Goal: Register for event/course

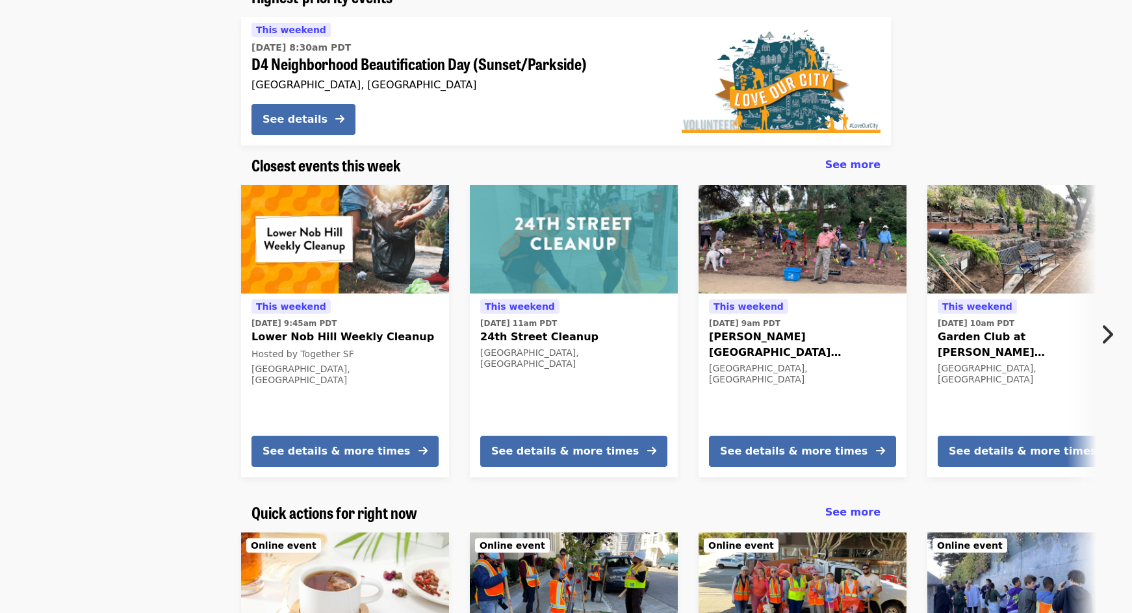
scroll to position [195, 0]
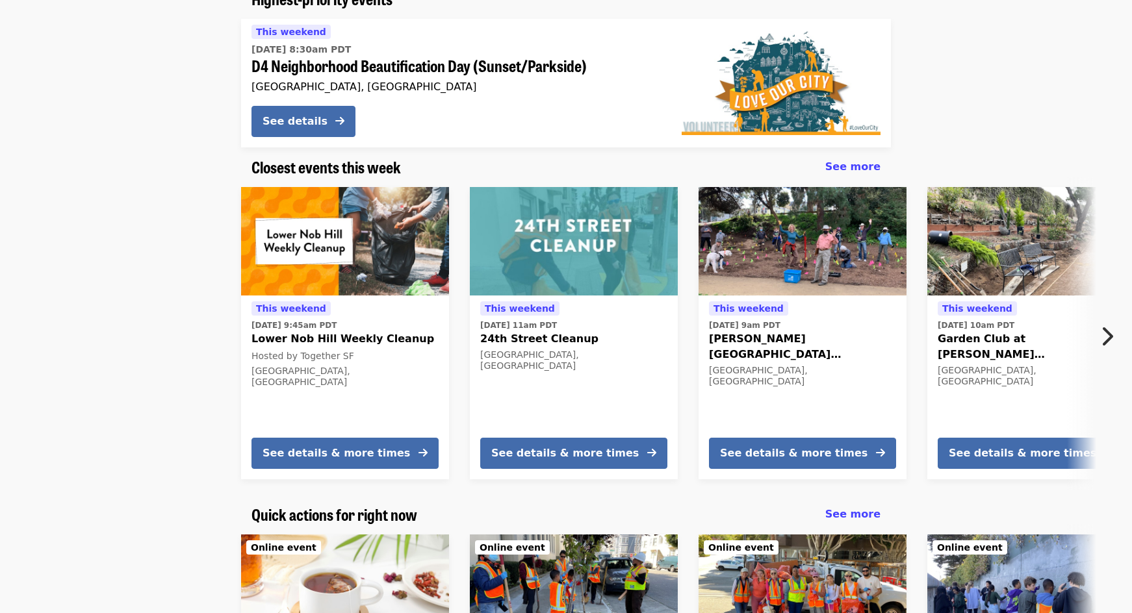
click at [1120, 339] on button "Next item" at bounding box center [1110, 336] width 43 height 36
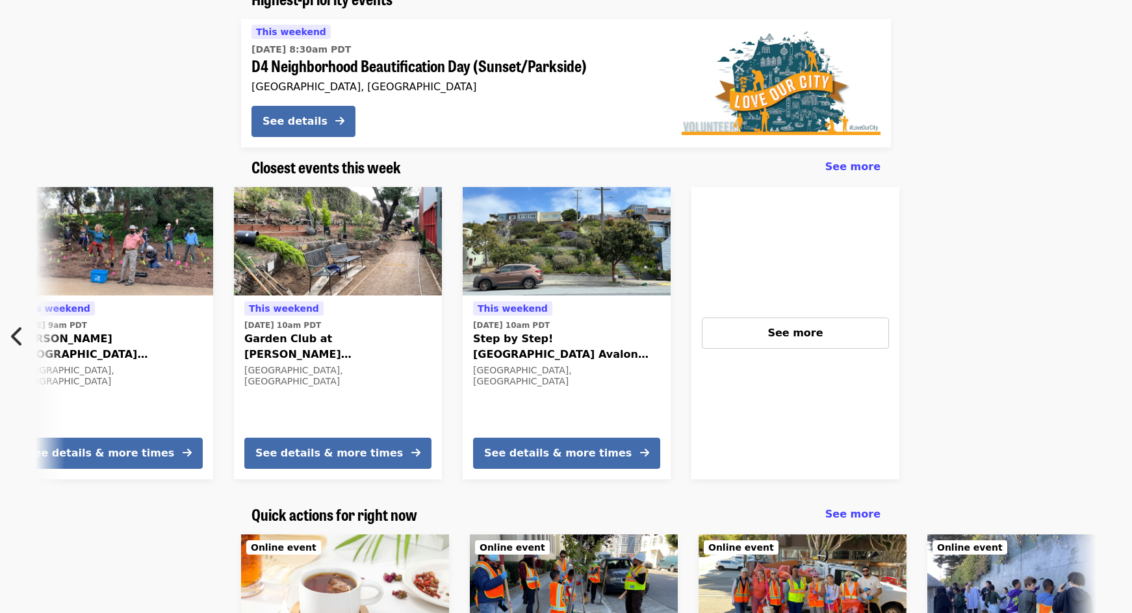
scroll to position [0, 699]
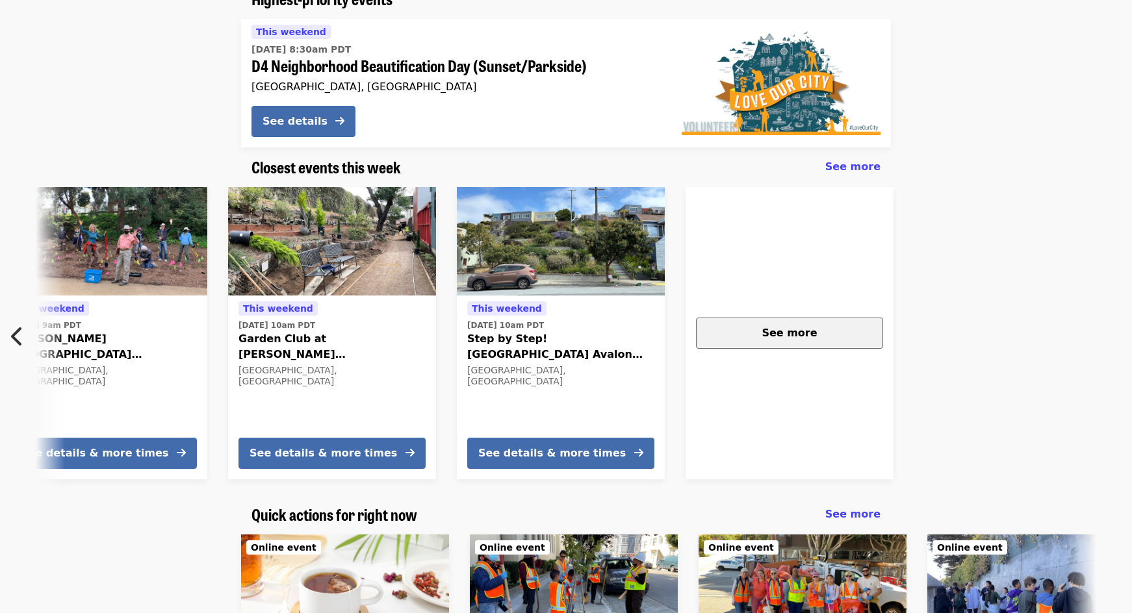
click at [856, 346] on button "See more" at bounding box center [789, 333] width 187 height 31
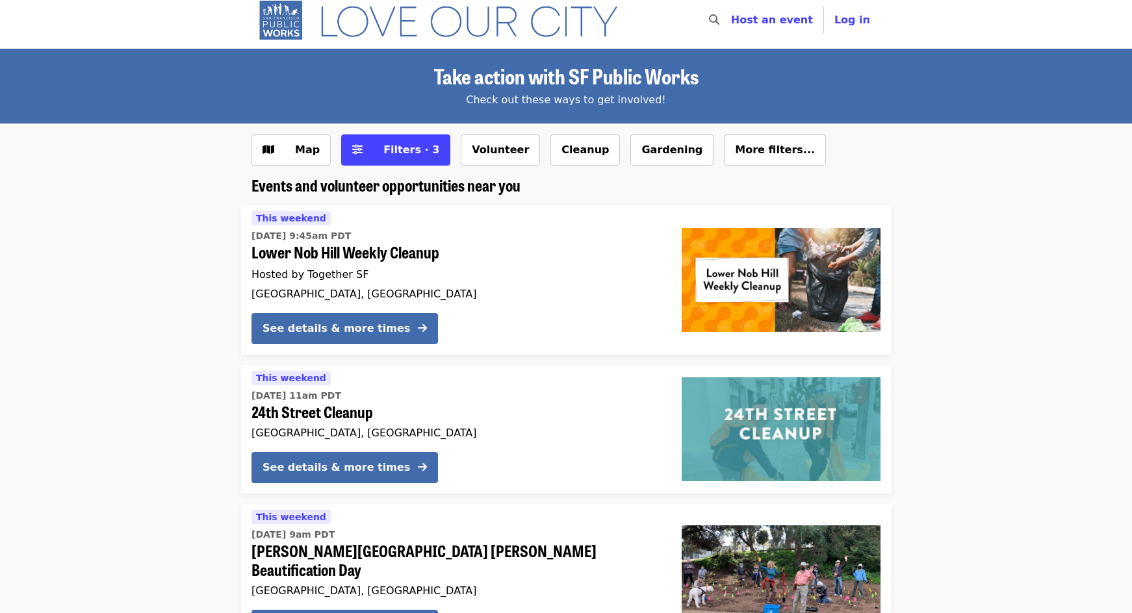
scroll to position [3, 0]
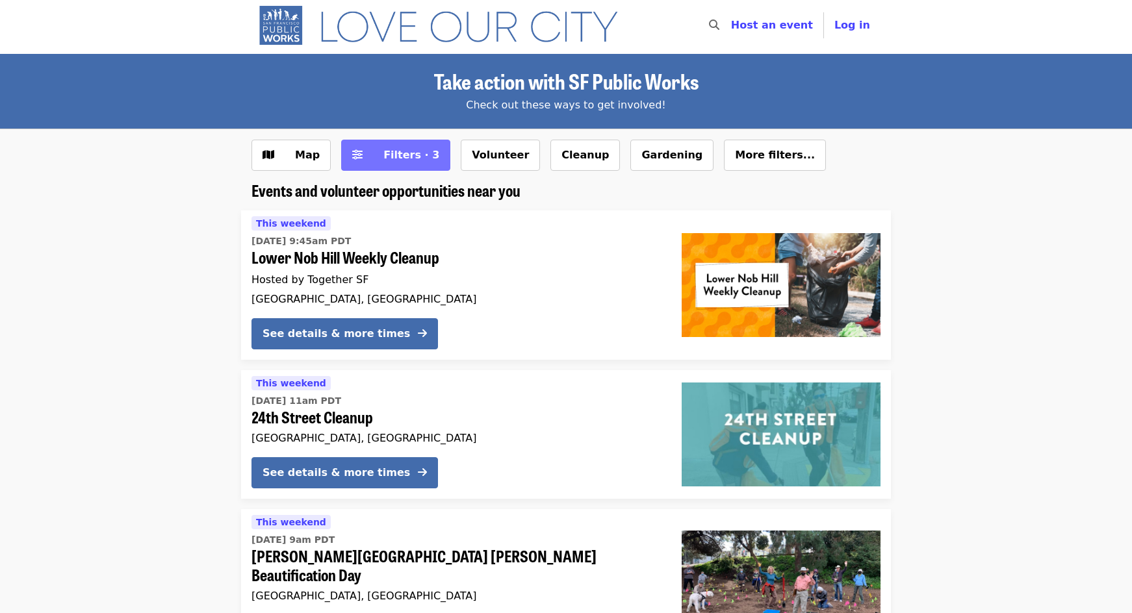
click at [410, 157] on span "Filters · 3" at bounding box center [411, 155] width 56 height 12
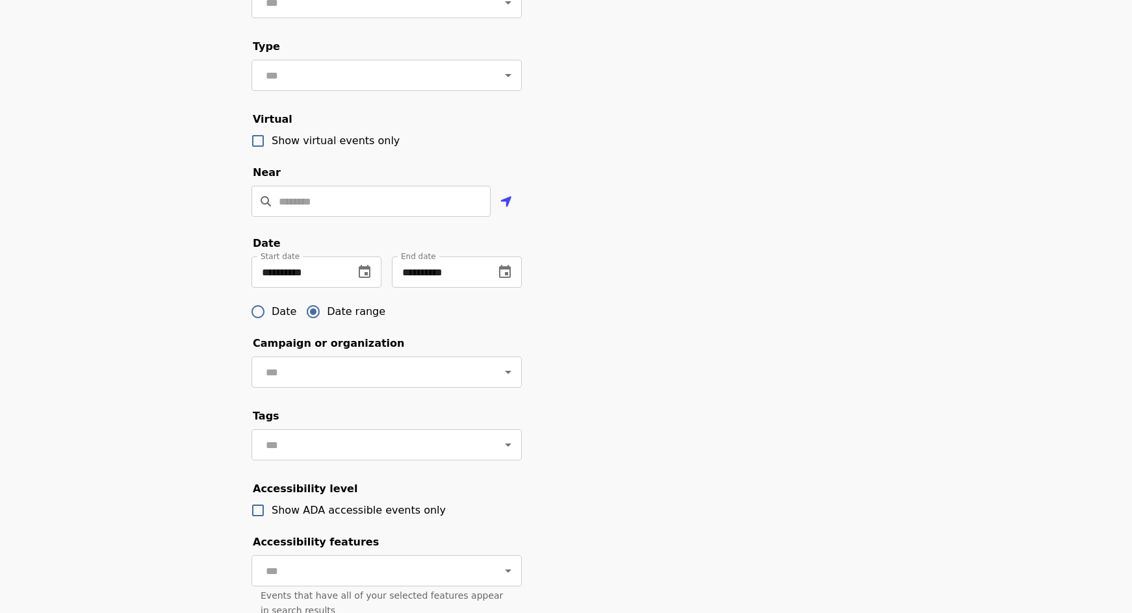
scroll to position [263, 0]
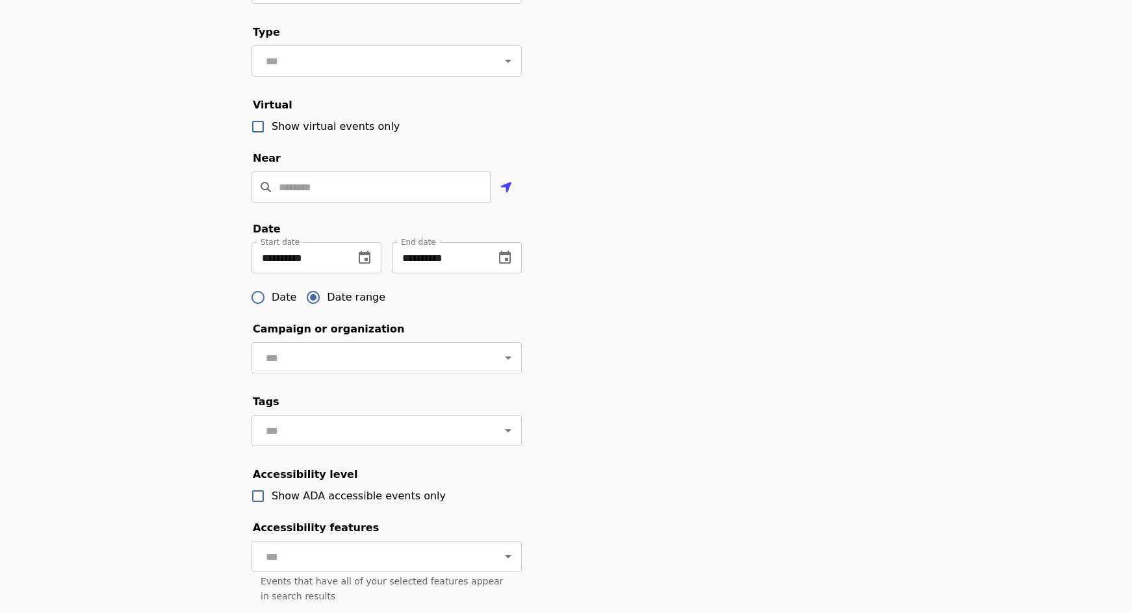
click at [510, 264] on icon "change date" at bounding box center [505, 257] width 12 height 13
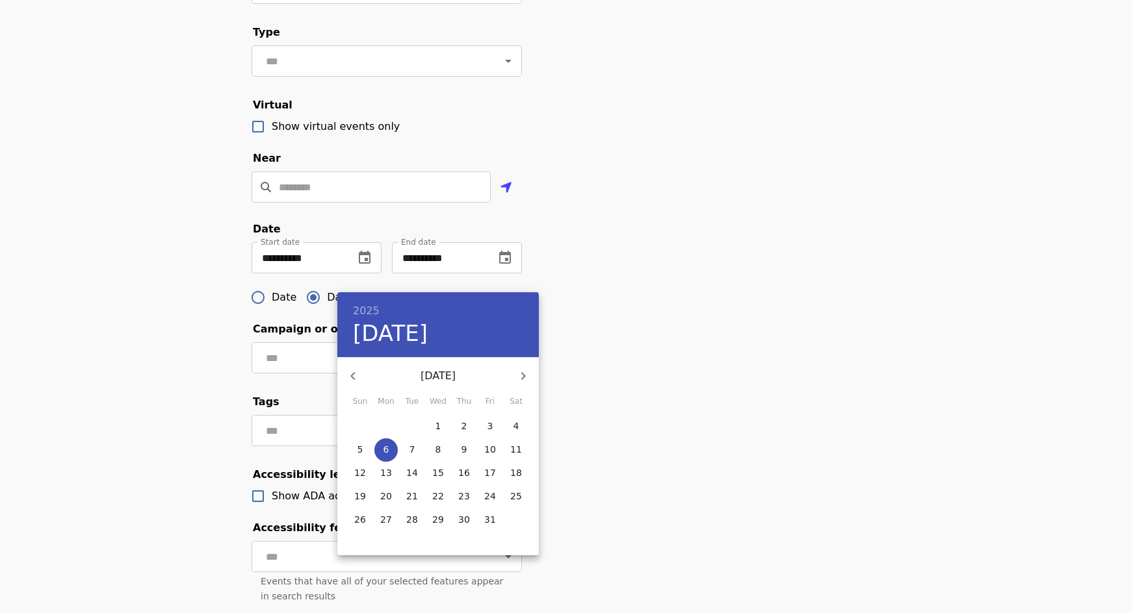
click at [394, 470] on span "13" at bounding box center [385, 473] width 23 height 13
type input "**********"
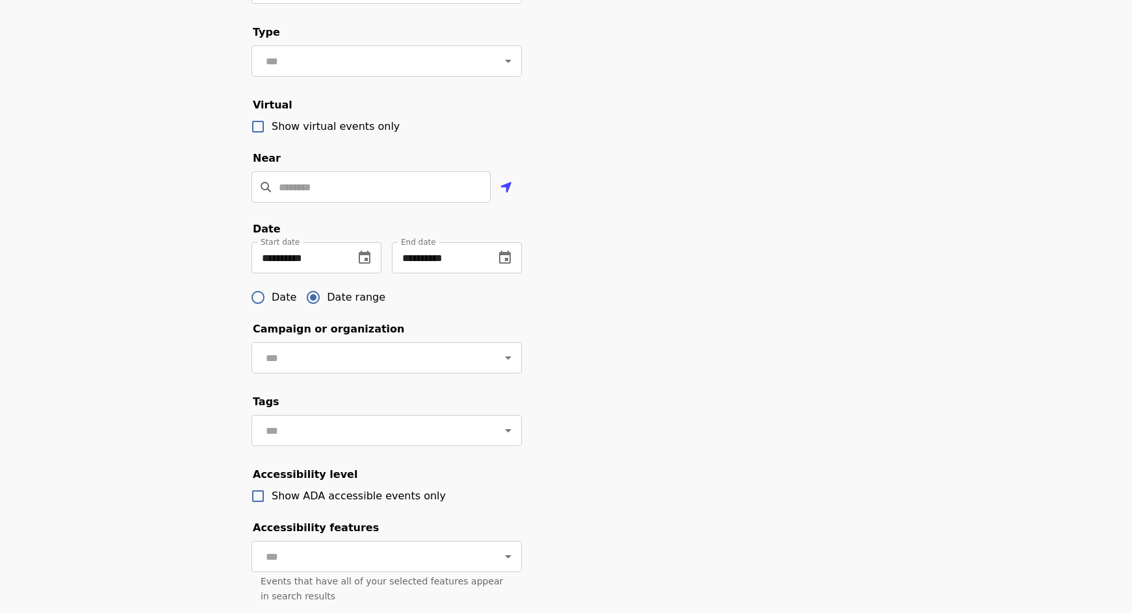
click at [702, 332] on div "**********" at bounding box center [566, 278] width 650 height 797
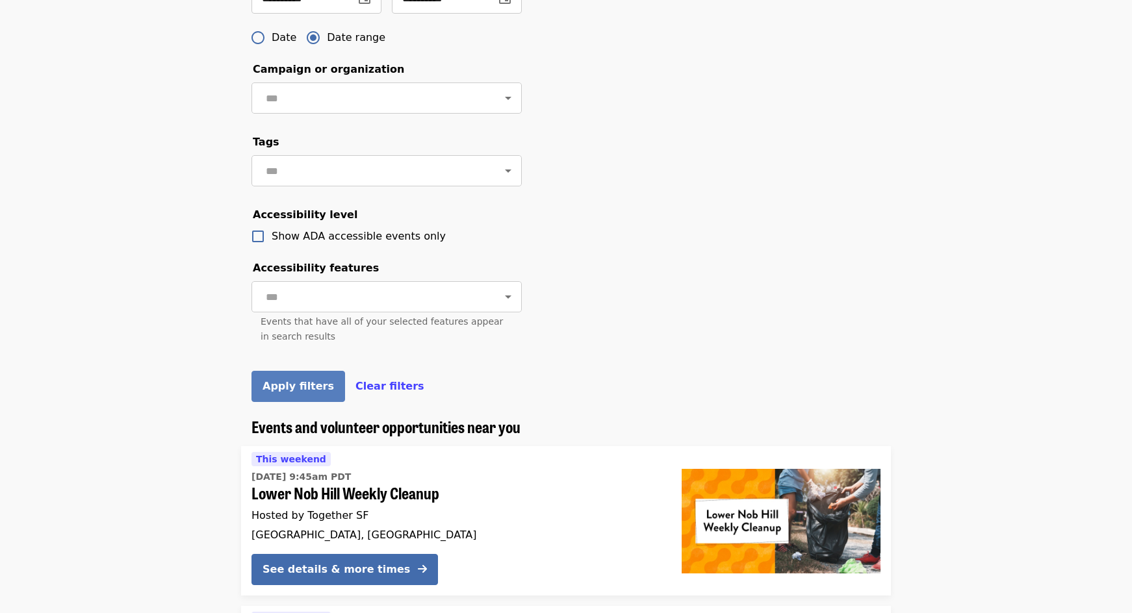
click at [265, 392] on span "Apply filters" at bounding box center [298, 386] width 71 height 12
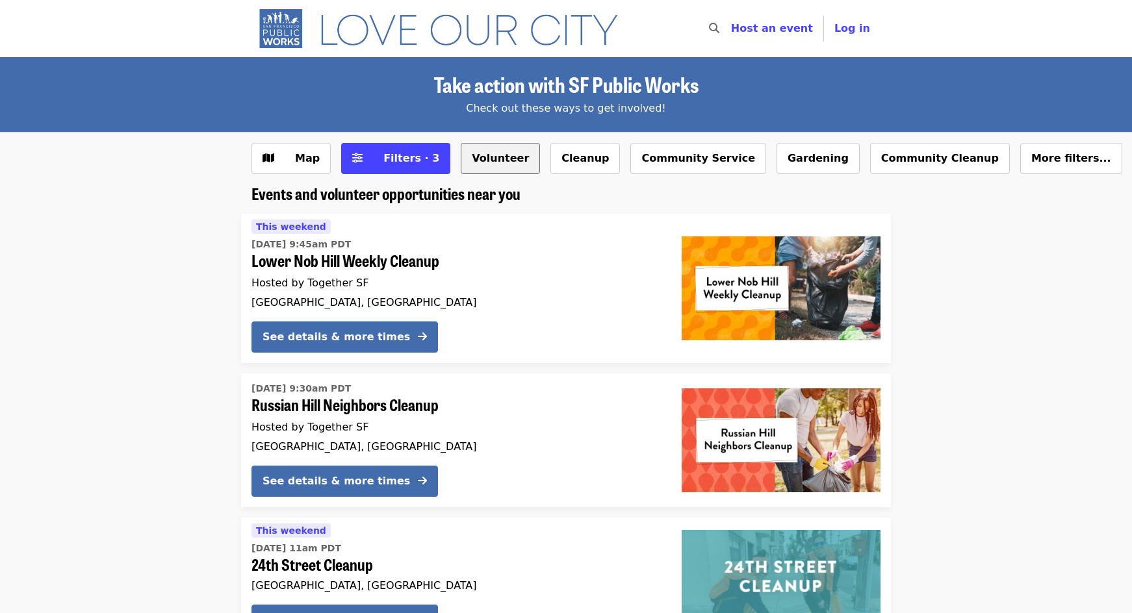
click at [479, 160] on button "Volunteer" at bounding box center [500, 158] width 79 height 31
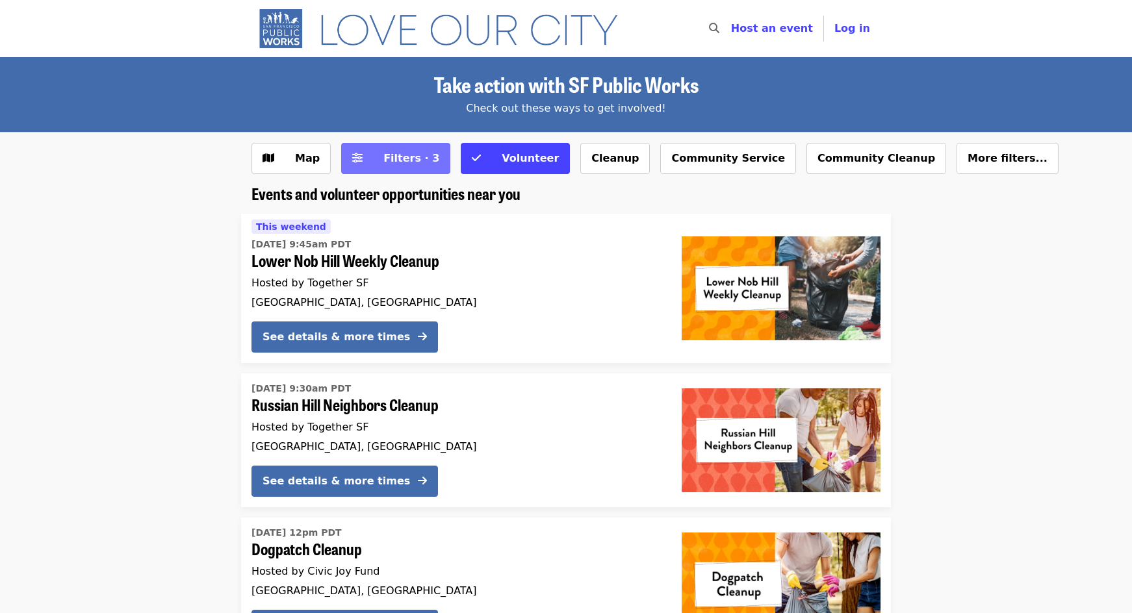
click at [387, 154] on span "Filters · 3" at bounding box center [411, 158] width 56 height 12
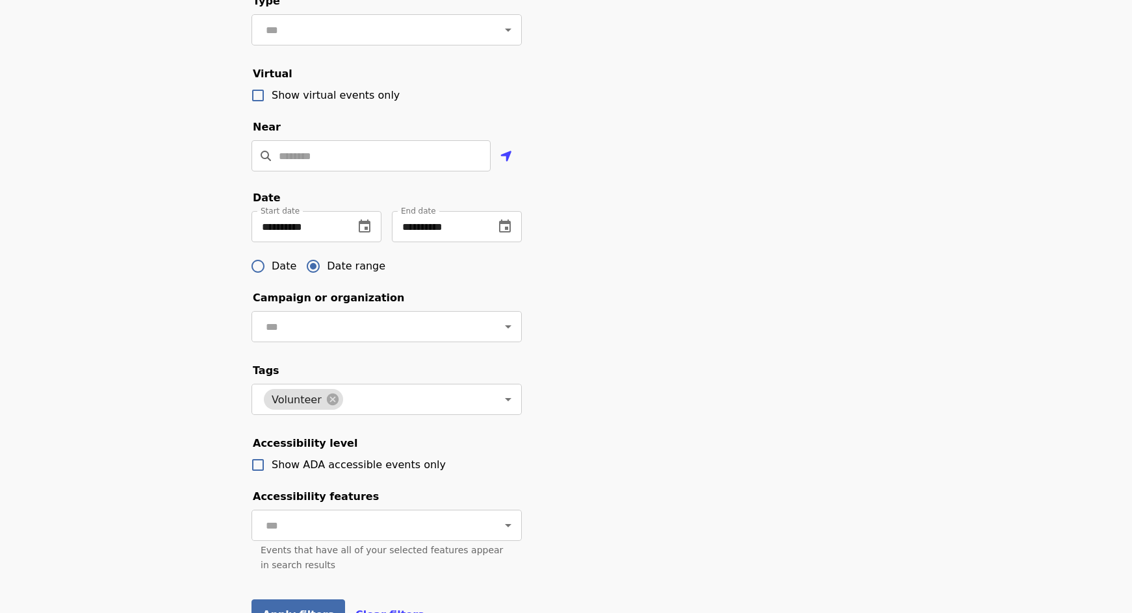
scroll to position [390, 0]
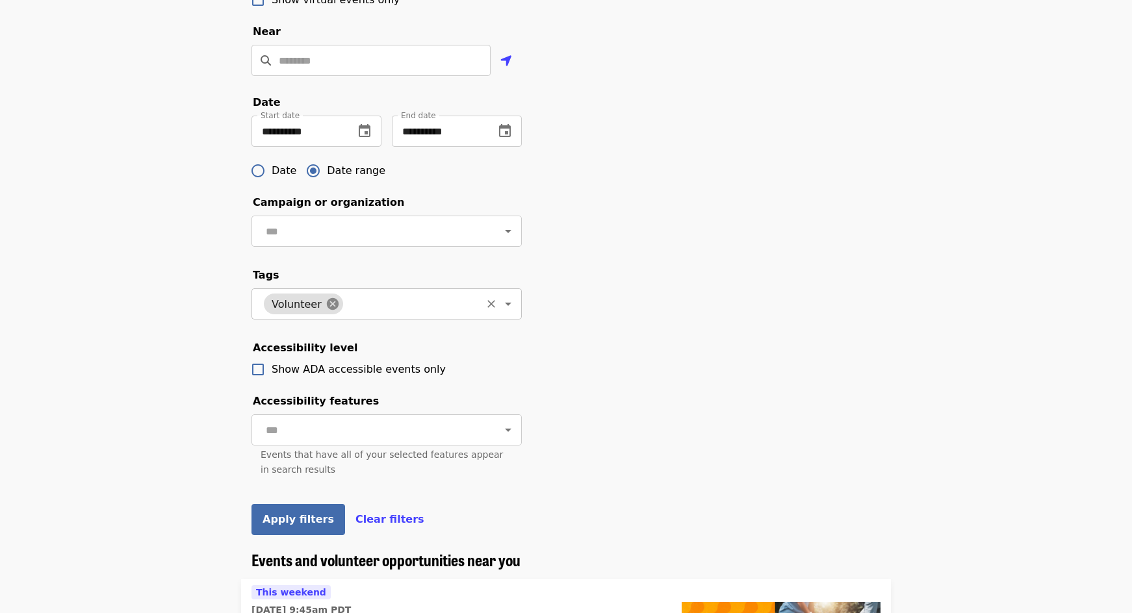
click at [326, 311] on icon at bounding box center [333, 304] width 14 height 14
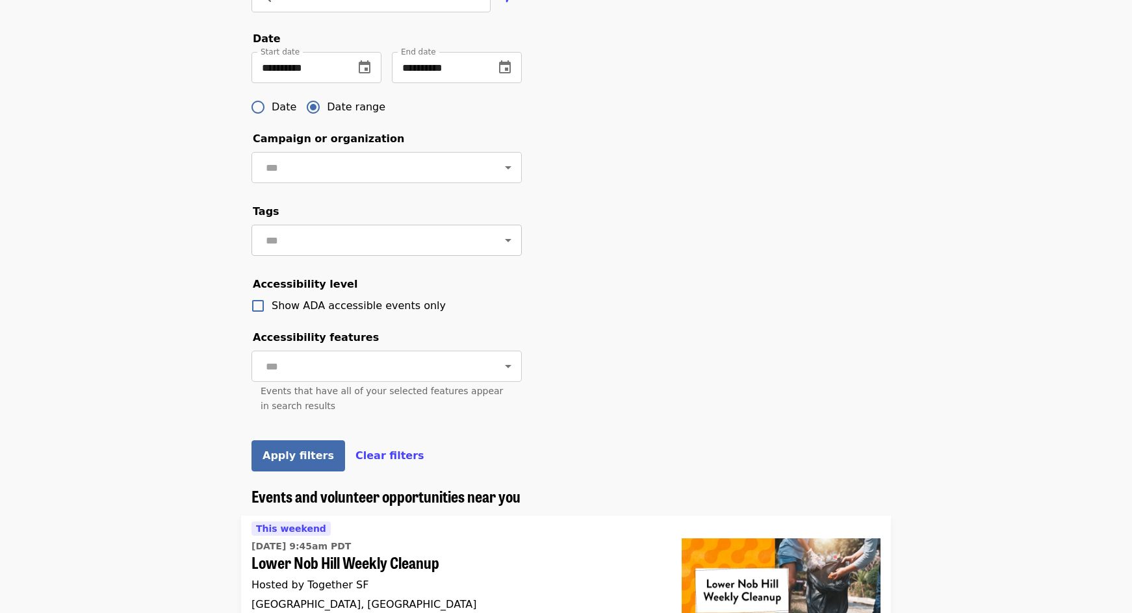
scroll to position [455, 0]
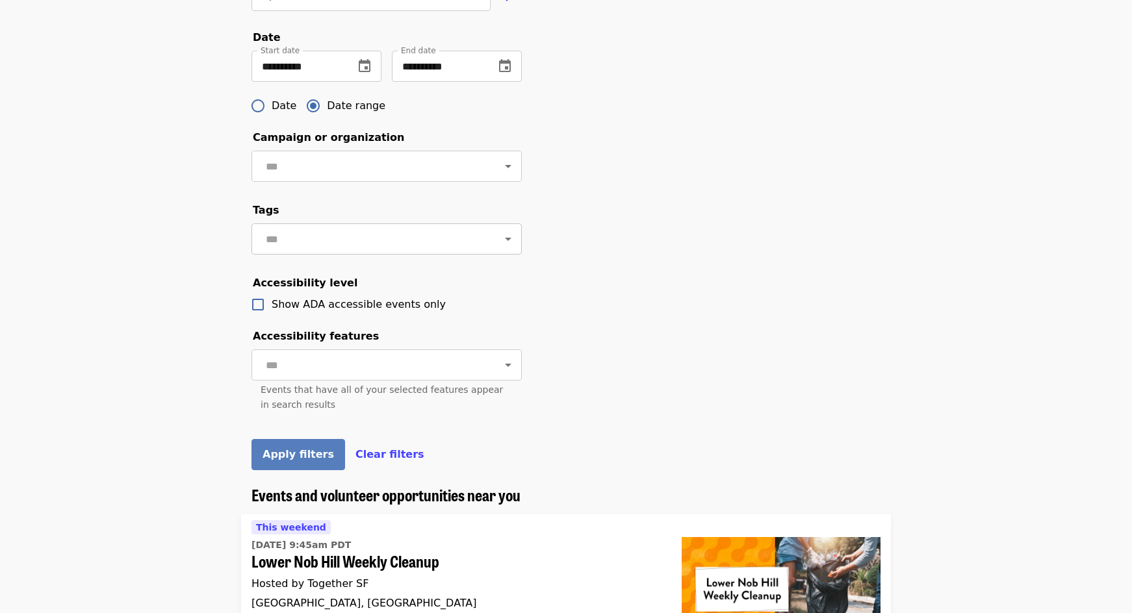
click at [305, 461] on span "Apply filters" at bounding box center [298, 454] width 71 height 12
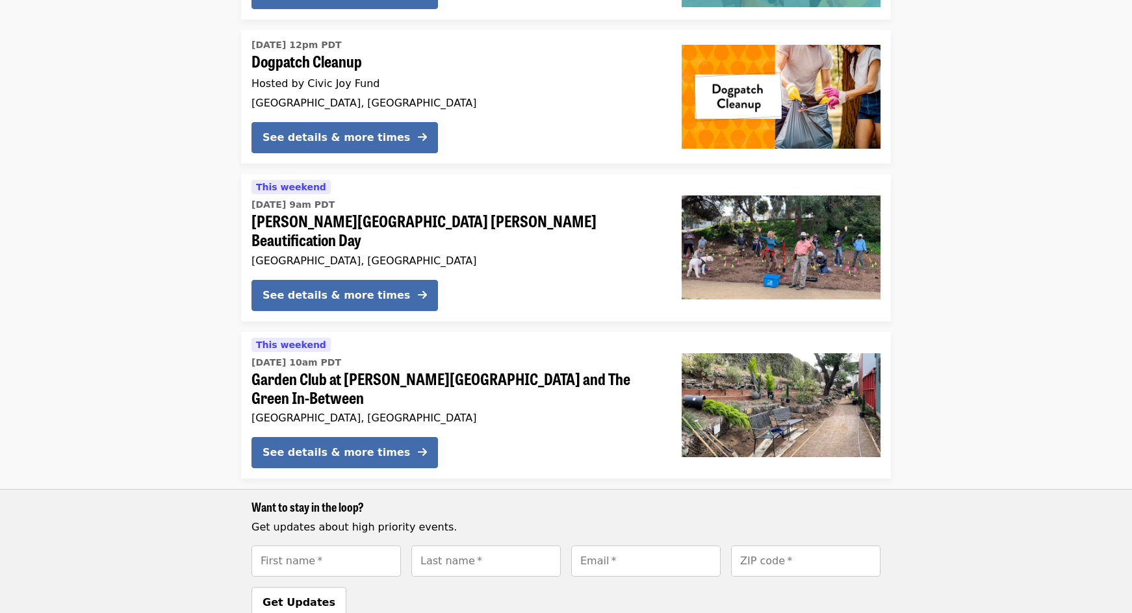
scroll to position [650, 0]
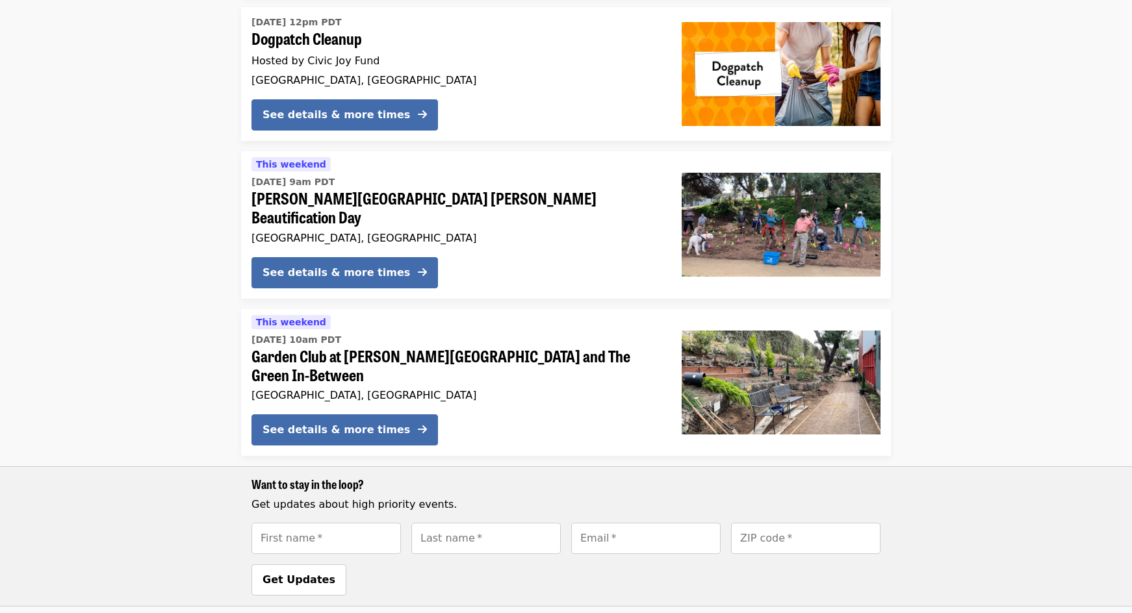
click at [565, 389] on div "[GEOGRAPHIC_DATA], [GEOGRAPHIC_DATA]" at bounding box center [455, 395] width 409 height 12
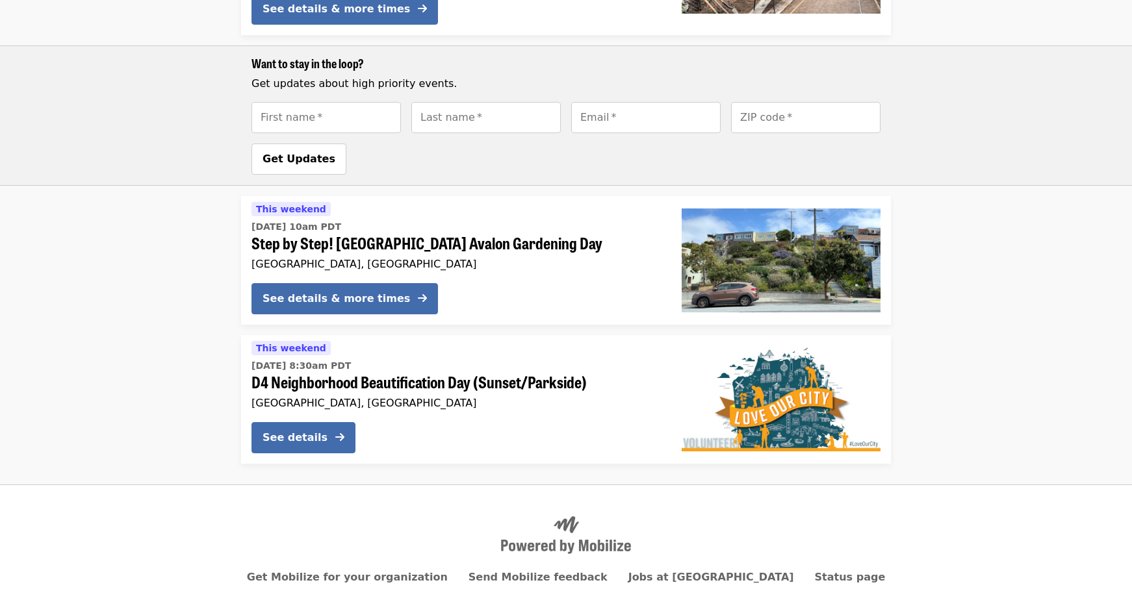
scroll to position [1071, 0]
